Goal: Task Accomplishment & Management: Use online tool/utility

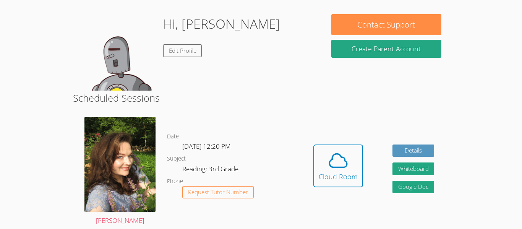
scroll to position [59, 0]
click at [349, 163] on span at bounding box center [338, 160] width 39 height 21
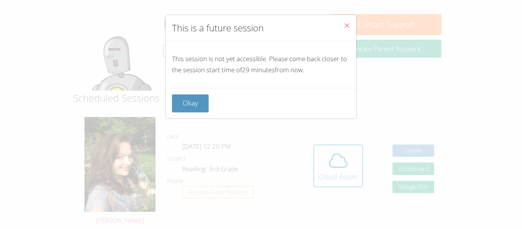
click at [344, 28] on icon "Close" at bounding box center [347, 25] width 6 height 6
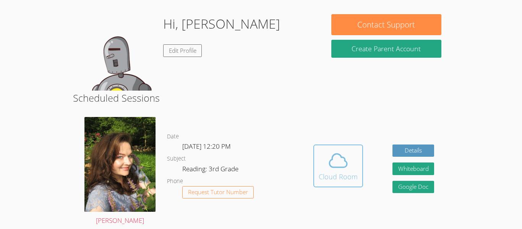
click at [342, 173] on div "Cloud Room" at bounding box center [338, 176] width 39 height 11
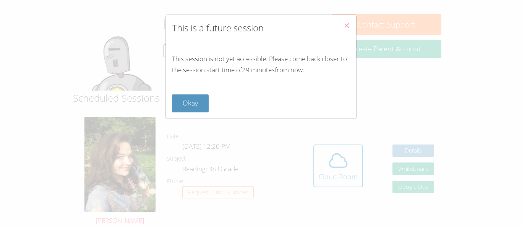
click at [346, 23] on icon "Close" at bounding box center [347, 25] width 6 height 6
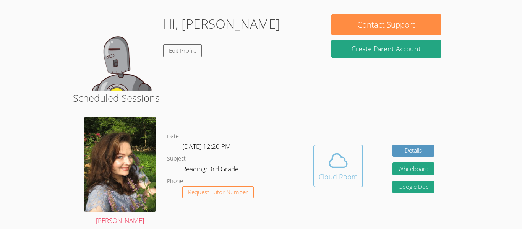
click at [320, 170] on span at bounding box center [338, 160] width 39 height 21
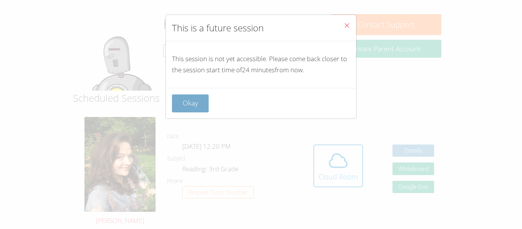
click at [194, 98] on button "Okay" at bounding box center [190, 103] width 37 height 18
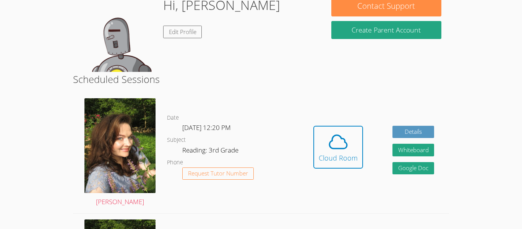
scroll to position [88, 0]
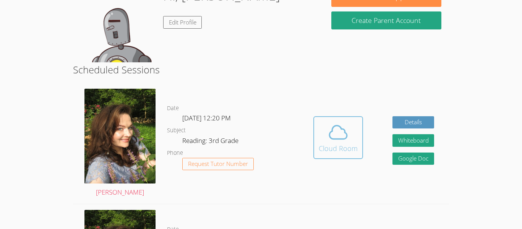
click at [345, 145] on div "Cloud Room" at bounding box center [338, 148] width 39 height 11
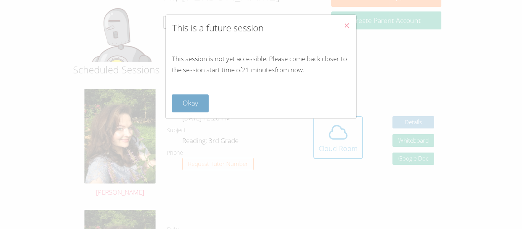
click at [185, 99] on button "Okay" at bounding box center [190, 103] width 37 height 18
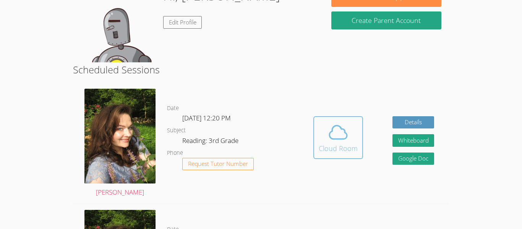
click at [348, 134] on icon at bounding box center [338, 132] width 21 height 21
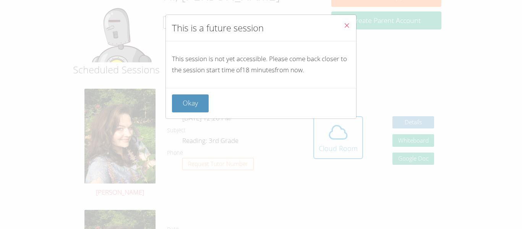
click at [346, 22] on icon "Close" at bounding box center [347, 25] width 6 height 6
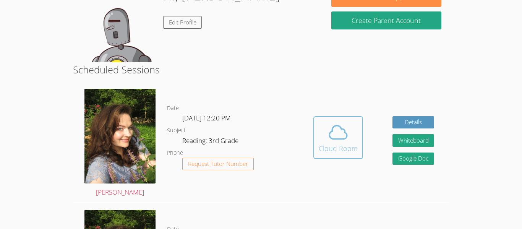
click at [339, 144] on div "Cloud Room" at bounding box center [338, 148] width 39 height 11
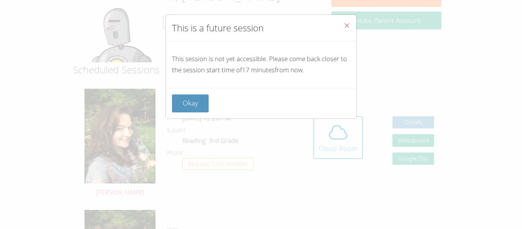
click at [346, 27] on icon "Close" at bounding box center [347, 25] width 6 height 6
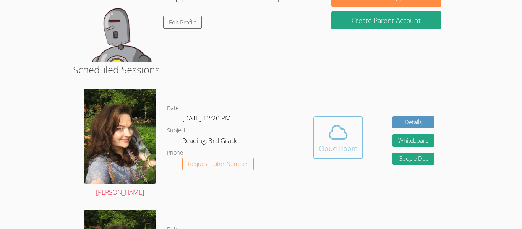
click at [331, 153] on div "Cloud Room" at bounding box center [338, 148] width 39 height 11
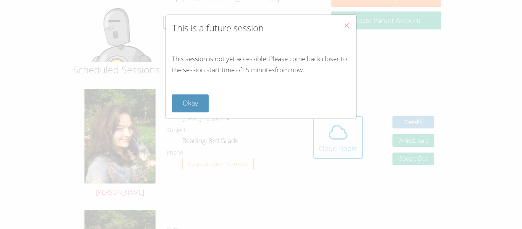
click at [349, 23] on icon "Close" at bounding box center [347, 25] width 6 height 6
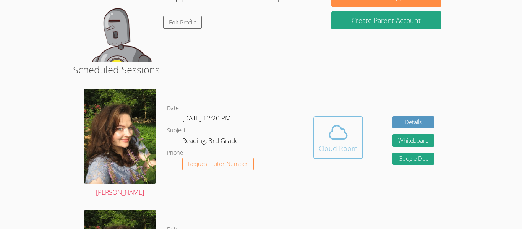
click at [347, 125] on icon at bounding box center [338, 132] width 21 height 21
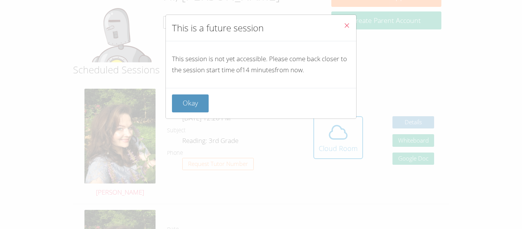
click at [346, 23] on icon "Close" at bounding box center [347, 25] width 6 height 6
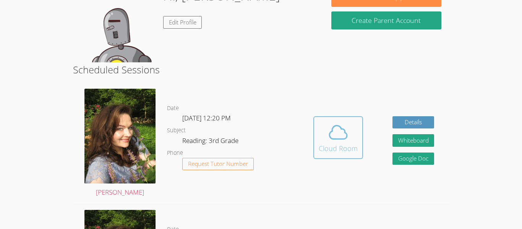
click at [339, 140] on icon at bounding box center [338, 132] width 21 height 21
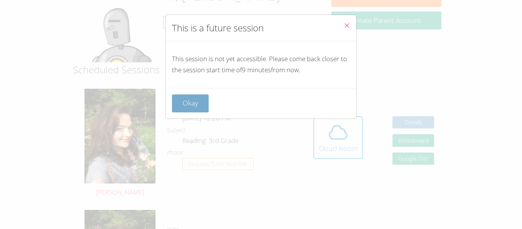
click at [197, 97] on button "Okay" at bounding box center [190, 103] width 37 height 18
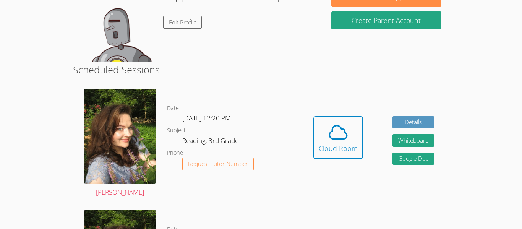
click at [197, 97] on div "Date Tue Oct 7, 12:20 PM Subject Reading: 3rd Grade Phone Request Tutor Number" at bounding box center [232, 143] width 131 height 121
click at [320, 138] on span at bounding box center [338, 132] width 39 height 21
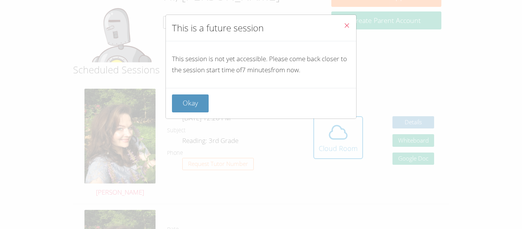
click at [342, 29] on button "Close" at bounding box center [347, 26] width 19 height 23
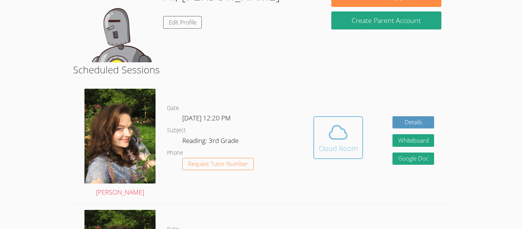
click at [353, 146] on div "Cloud Room" at bounding box center [338, 148] width 39 height 11
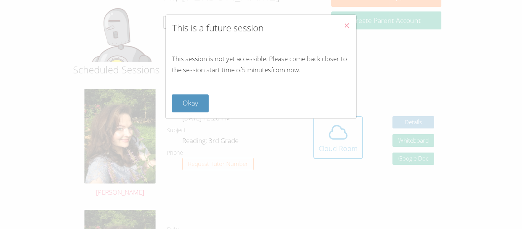
click at [346, 28] on icon "Close" at bounding box center [347, 25] width 6 height 6
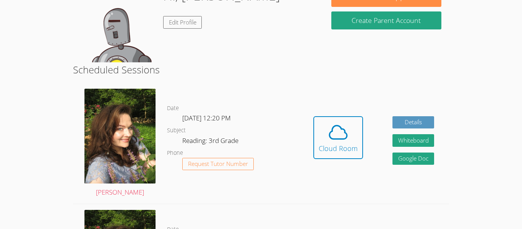
click at [346, 28] on button "Create Parent Account" at bounding box center [386, 20] width 110 height 18
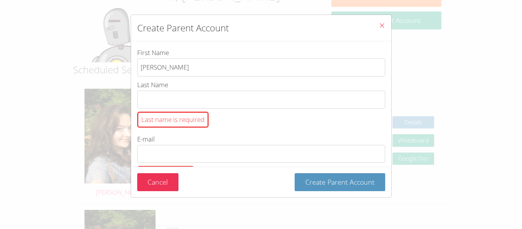
type input "adiel"
click at [295, 173] on button "Create Parent Account" at bounding box center [340, 182] width 91 height 18
click at [417, 68] on div "Create Parent Account First Name adiel Last Name Last name is required E-mail E…" at bounding box center [261, 114] width 522 height 229
click at [379, 25] on icon "Close" at bounding box center [382, 25] width 6 height 6
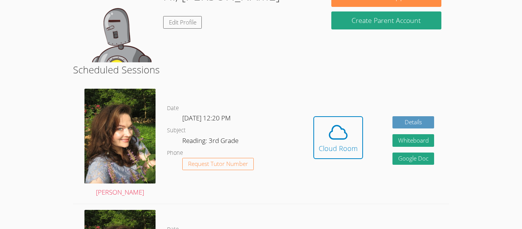
click at [344, 110] on div "Hidden Cloud Room Details Whiteboard Hidden Google Doc" at bounding box center [374, 143] width 150 height 121
click at [349, 128] on span at bounding box center [338, 132] width 39 height 21
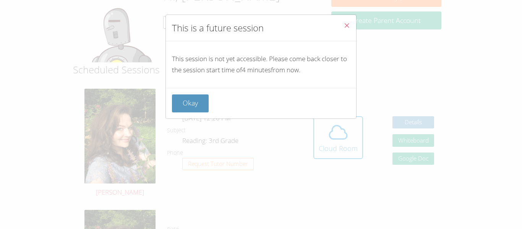
click at [349, 23] on icon "Close" at bounding box center [347, 25] width 6 height 6
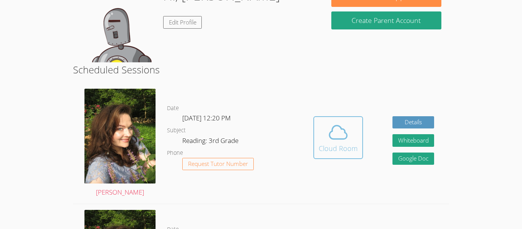
click at [351, 140] on span at bounding box center [338, 132] width 39 height 21
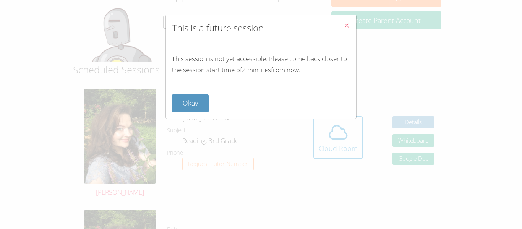
click at [347, 26] on icon "Close" at bounding box center [347, 25] width 6 height 6
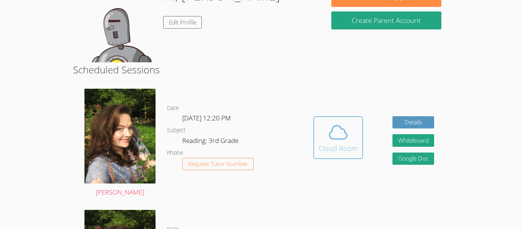
click at [346, 131] on icon at bounding box center [338, 132] width 21 height 21
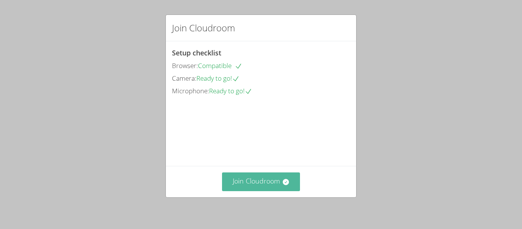
click at [279, 186] on button "Join Cloudroom" at bounding box center [261, 181] width 78 height 19
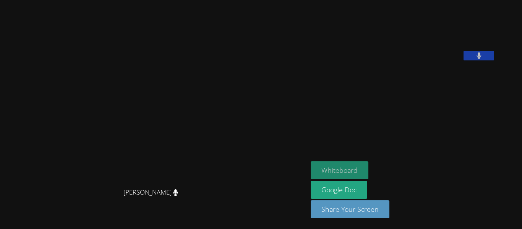
click at [368, 167] on button "Whiteboard" at bounding box center [340, 170] width 58 height 18
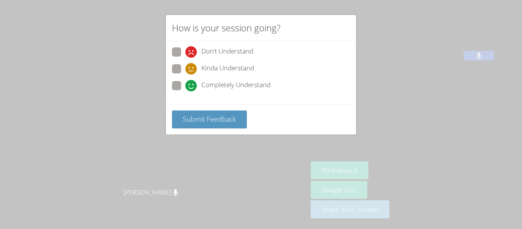
click at [185, 91] on span at bounding box center [185, 91] width 0 height 0
click at [185, 85] on input "Completely Understand" at bounding box center [188, 84] width 6 height 6
radio input "true"
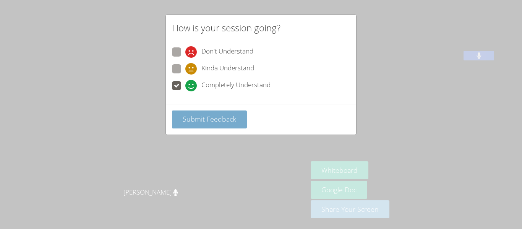
click at [196, 115] on span "Submit Feedback" at bounding box center [210, 118] width 54 height 9
